Goal: Check status: Check status

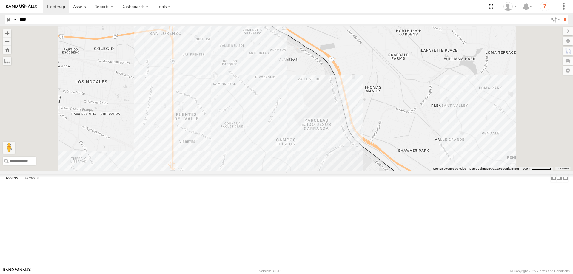
click at [0, 0] on div "Asset Current Location" at bounding box center [0, 0] width 0 height 0
drag, startPoint x: 105, startPoint y: 25, endPoint x: 107, endPoint y: 21, distance: 4.5
click at [107, 22] on header "Search Query Asset ID Asset Label Registration Manufacturer Model VIN Job ID IP" at bounding box center [286, 19] width 573 height 13
click at [107, 21] on input "****" at bounding box center [282, 19] width 531 height 9
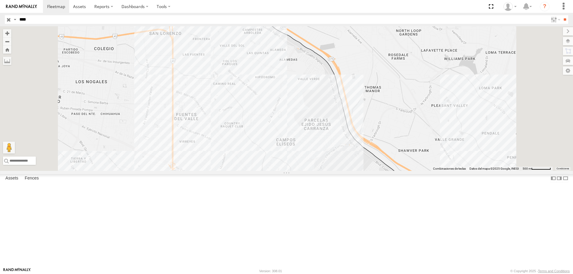
click at [107, 21] on input "****" at bounding box center [282, 19] width 531 height 9
type input "***"
click at [561, 15] on input "**" at bounding box center [564, 19] width 7 height 9
click at [0, 0] on div "ELECTROLUX" at bounding box center [0, 0] width 0 height 0
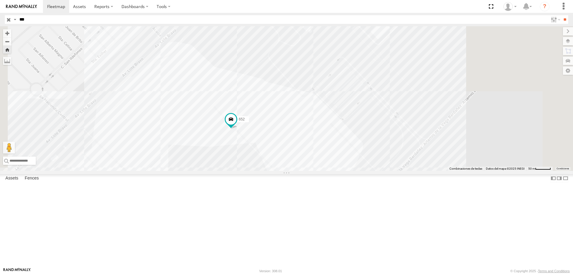
drag, startPoint x: 367, startPoint y: 207, endPoint x: 308, endPoint y: 208, distance: 59.4
click at [308, 171] on div "652" at bounding box center [286, 98] width 573 height 145
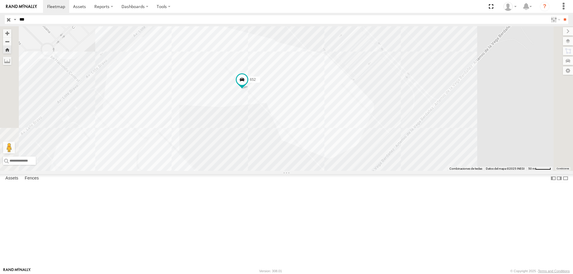
drag, startPoint x: 270, startPoint y: 224, endPoint x: 281, endPoint y: 184, distance: 41.8
click at [281, 171] on div "652" at bounding box center [286, 98] width 573 height 145
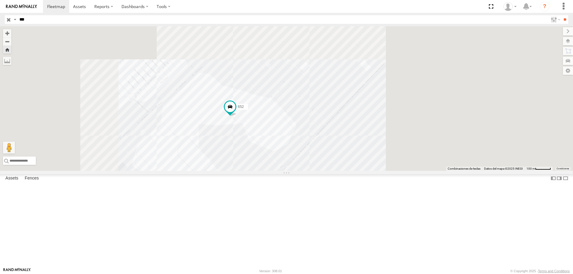
click at [293, 171] on div "652" at bounding box center [286, 98] width 573 height 145
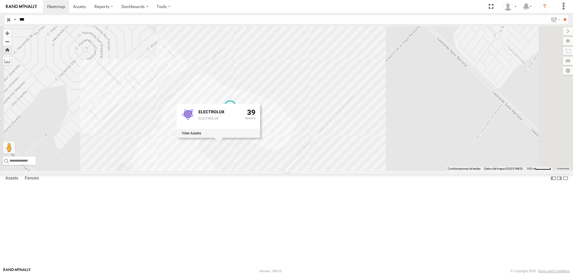
click at [339, 114] on div "652 ELECTROLUX ELECTROLUX 39" at bounding box center [286, 98] width 573 height 145
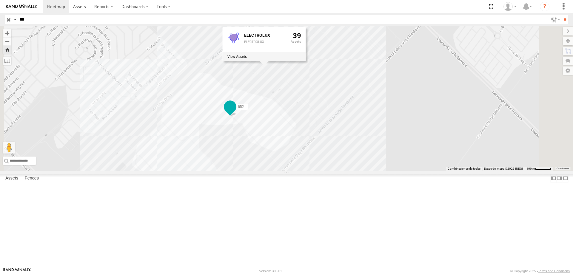
click at [235, 112] on span at bounding box center [230, 106] width 11 height 11
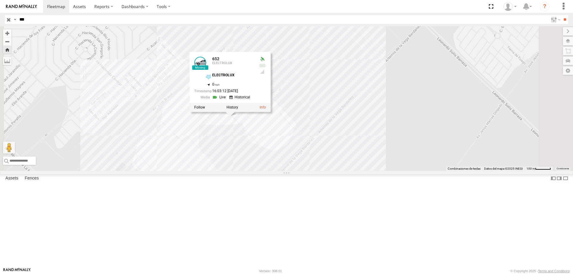
click at [297, 171] on div "652 652 ELECTROLUX ELECTROLUX 31.56568 , -106.38083 0 16:03:12 [DATE]" at bounding box center [286, 98] width 573 height 145
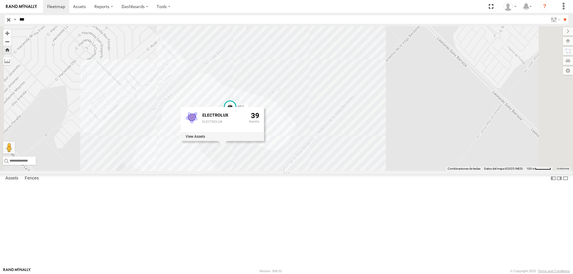
click at [380, 164] on div "652 ELECTROLUX ELECTROLUX 39" at bounding box center [286, 98] width 573 height 145
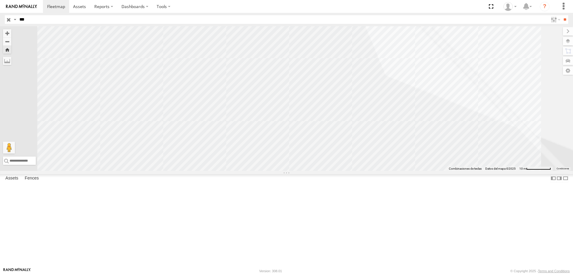
drag, startPoint x: 294, startPoint y: 180, endPoint x: 402, endPoint y: 212, distance: 112.6
click at [397, 171] on div "652 ELECTROLUX ELECTROLUX 39" at bounding box center [286, 98] width 573 height 145
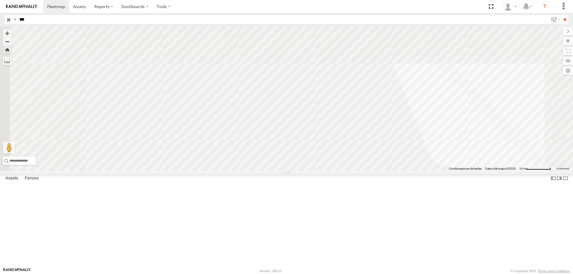
drag, startPoint x: 345, startPoint y: 122, endPoint x: 369, endPoint y: 146, distance: 33.8
click at [366, 171] on div "652 ELECTROLUX ELECTROLUX 39" at bounding box center [286, 98] width 573 height 145
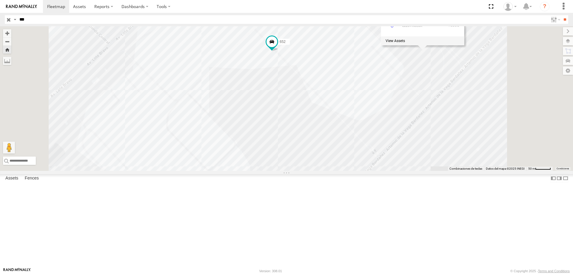
click at [356, 119] on div "652 ELECTROLUX ELECTROLUX 39" at bounding box center [286, 98] width 573 height 145
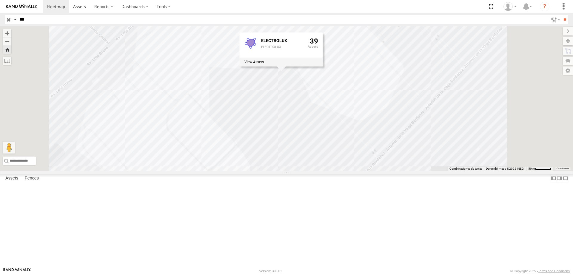
click at [265, 83] on div "652 ELECTROLUX ELECTROLUX 39" at bounding box center [286, 98] width 573 height 145
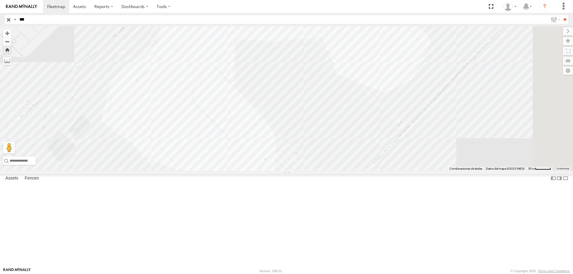
drag, startPoint x: 246, startPoint y: 197, endPoint x: 261, endPoint y: 177, distance: 25.3
click at [261, 171] on div "652 ELECTROLUX ELECTROLUX 39" at bounding box center [286, 98] width 573 height 145
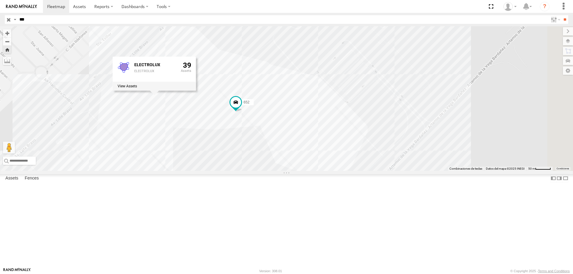
drag, startPoint x: 315, startPoint y: 106, endPoint x: 259, endPoint y: 193, distance: 103.5
click at [259, 171] on div "652 ELECTROLUX ELECTROLUX 39" at bounding box center [286, 98] width 573 height 145
click at [241, 109] on span at bounding box center [235, 103] width 11 height 11
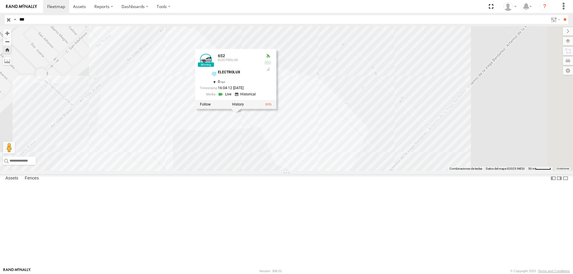
click at [388, 140] on div "652 652 ELECTROLUX ELECTROLUX 31.56568 , -106.38083 0 16:04:12 [DATE]" at bounding box center [286, 98] width 573 height 145
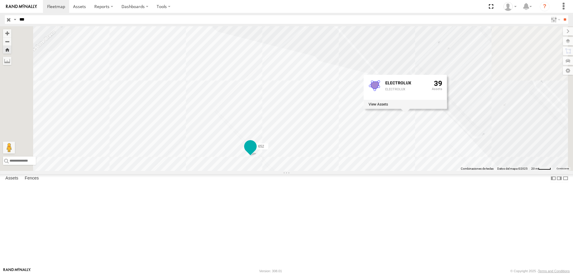
drag, startPoint x: 339, startPoint y: 156, endPoint x: 316, endPoint y: 215, distance: 62.7
click at [257, 156] on span at bounding box center [250, 148] width 13 height 16
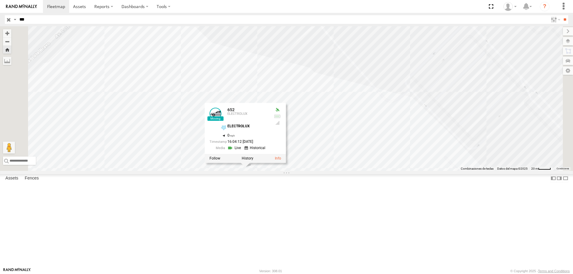
click at [394, 163] on div "652 652 ELECTROLUX ELECTROLUX 31.56568 , -106.38083 0 16:04:12 [DATE]" at bounding box center [286, 98] width 573 height 145
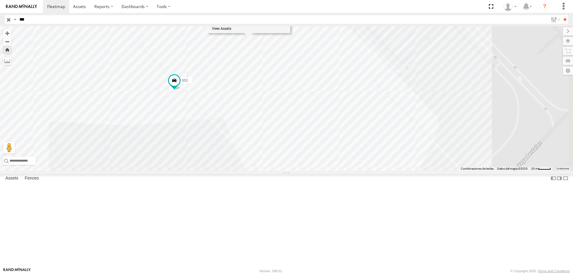
drag, startPoint x: 389, startPoint y: 194, endPoint x: 314, endPoint y: 108, distance: 114.2
click at [314, 108] on div "652 ELECTROLUX ELECTROLUX 39" at bounding box center [286, 98] width 573 height 145
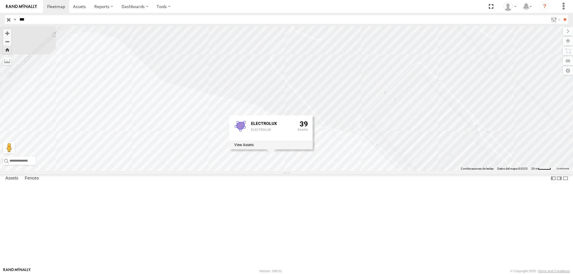
drag, startPoint x: 380, startPoint y: 148, endPoint x: 405, endPoint y: 272, distance: 126.5
click at [405, 272] on body at bounding box center [286, 137] width 573 height 274
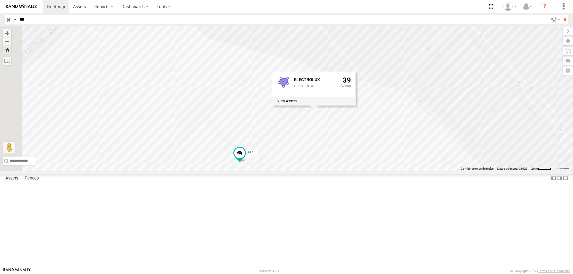
drag, startPoint x: 318, startPoint y: 110, endPoint x: 361, endPoint y: 68, distance: 60.1
click at [361, 68] on div "652 ELECTROLUX ELECTROLUX 39" at bounding box center [286, 98] width 573 height 145
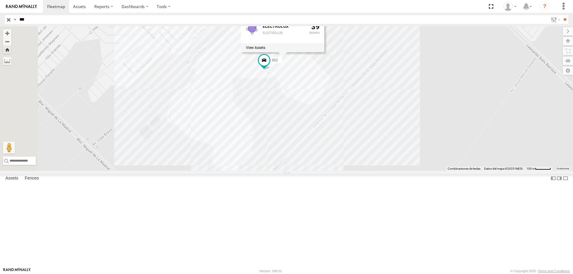
drag, startPoint x: 369, startPoint y: 108, endPoint x: 356, endPoint y: 132, distance: 27.4
click at [356, 132] on div "652 ELECTROLUX ELECTROLUX 39" at bounding box center [286, 98] width 573 height 145
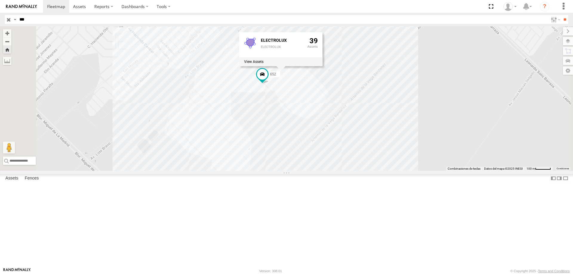
click at [419, 127] on div "652 ELECTROLUX ELECTROLUX 39" at bounding box center [286, 98] width 573 height 145
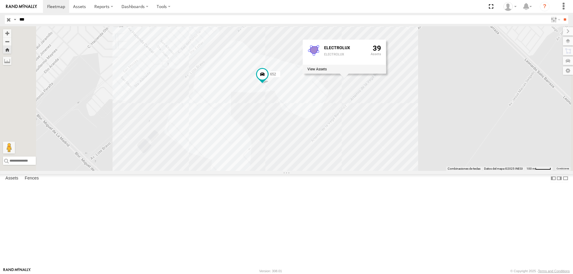
click at [352, 164] on div "652 ELECTROLUX ELECTROLUX 39" at bounding box center [286, 98] width 573 height 145
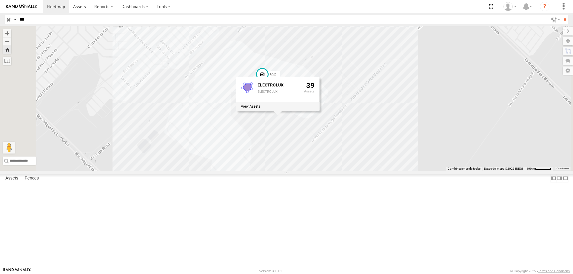
click at [456, 171] on div "652 ELECTROLUX ELECTROLUX 39" at bounding box center [286, 98] width 573 height 145
click at [549, 157] on div "652" at bounding box center [286, 98] width 573 height 145
